Goal: Task Accomplishment & Management: Use online tool/utility

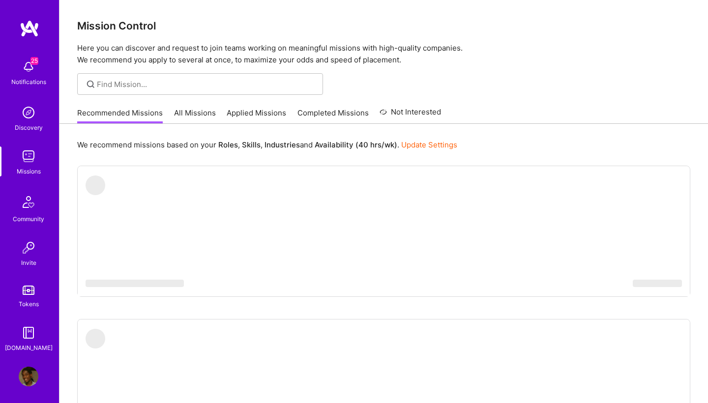
click at [237, 116] on link "Applied Missions" at bounding box center [257, 116] width 60 height 16
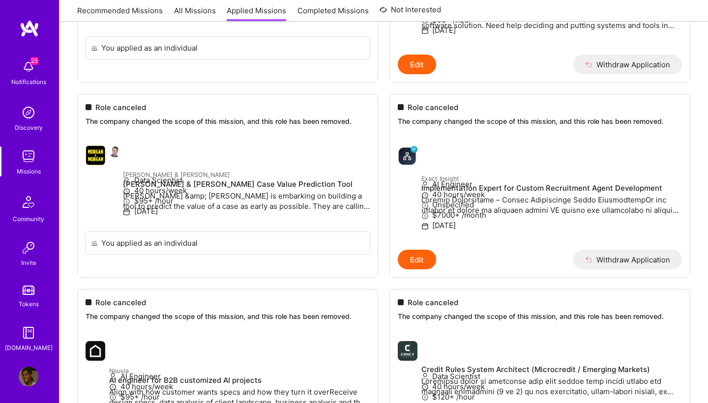
scroll to position [963, 0]
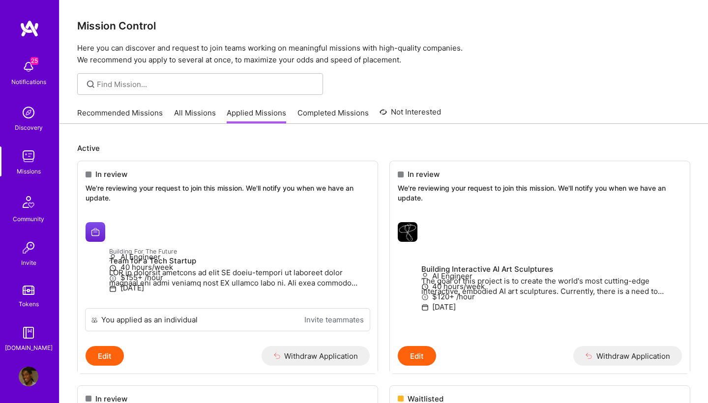
scroll to position [0, 0]
click at [184, 117] on link "All Missions" at bounding box center [195, 116] width 42 height 16
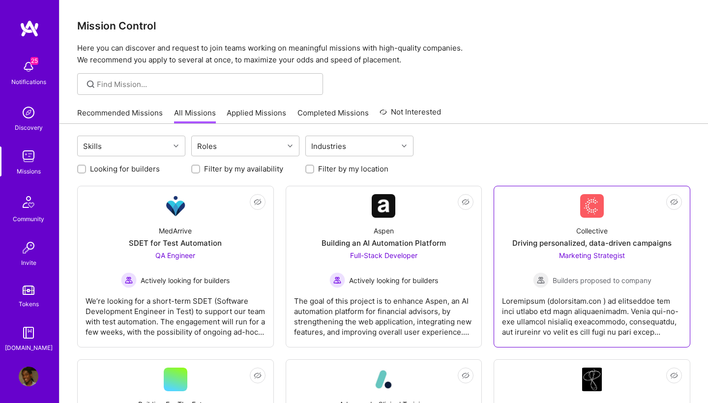
click at [528, 251] on div "Collective Driving personalized, data-driven campaigns Marketing Strategist Bui…" at bounding box center [592, 253] width 180 height 70
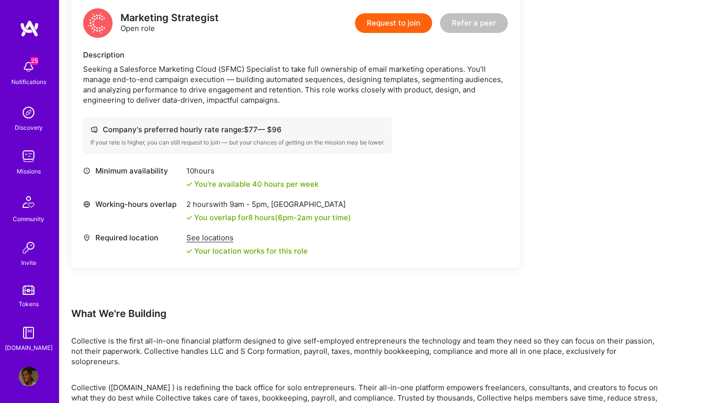
scroll to position [255, 0]
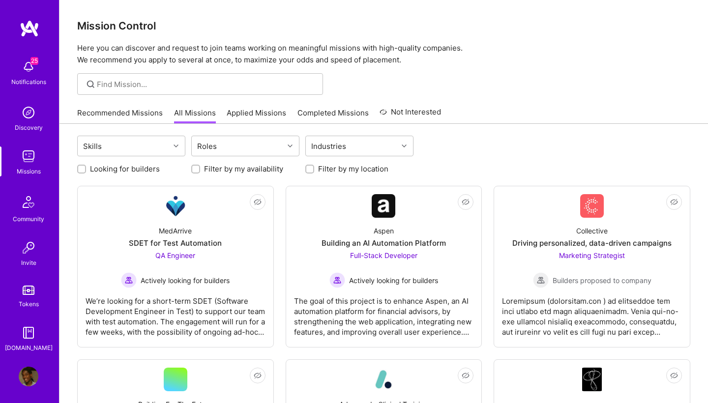
click at [313, 169] on input "Filter by my location" at bounding box center [310, 169] width 7 height 7
checkbox input "true"
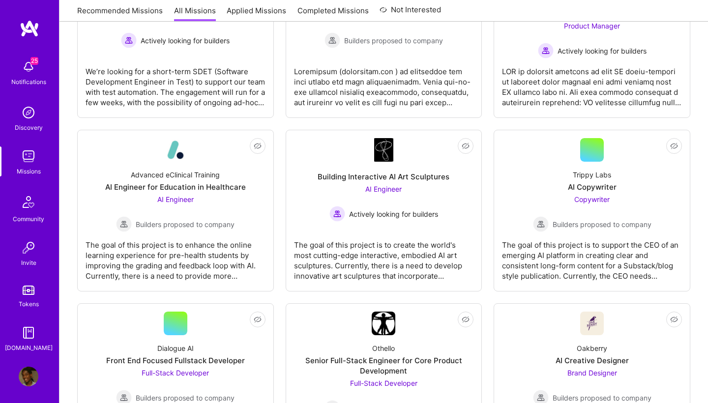
scroll to position [241, 0]
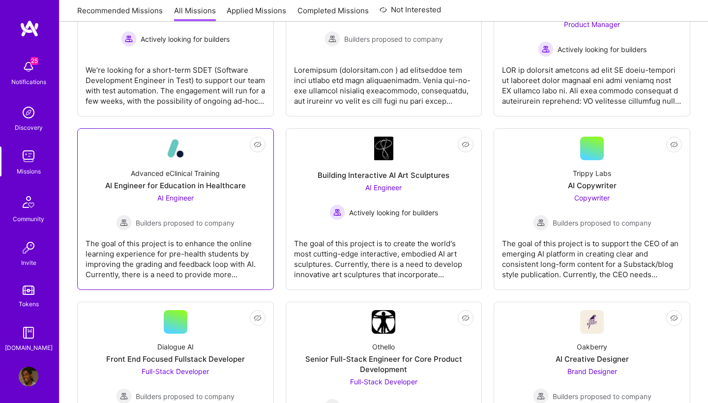
click at [230, 213] on div "AI Engineer Builders proposed to company" at bounding box center [175, 212] width 119 height 38
